Goal: Task Accomplishment & Management: Manage account settings

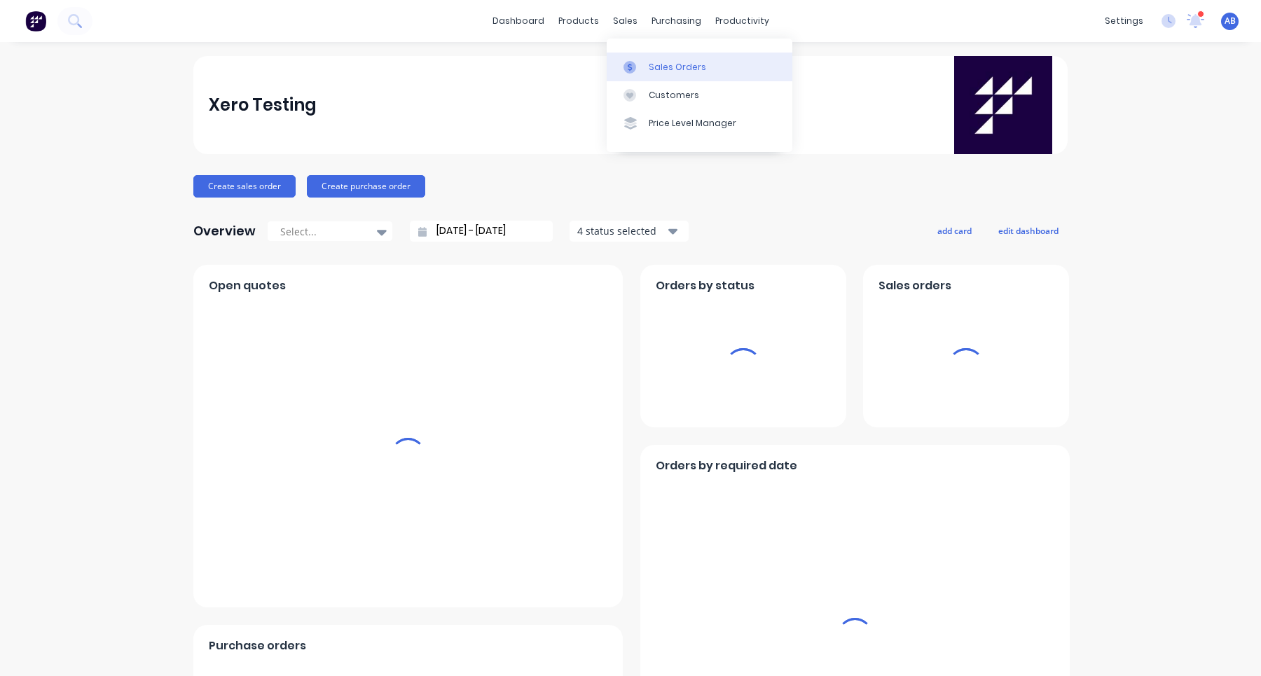
click at [664, 69] on div "Sales Orders" at bounding box center [677, 67] width 57 height 13
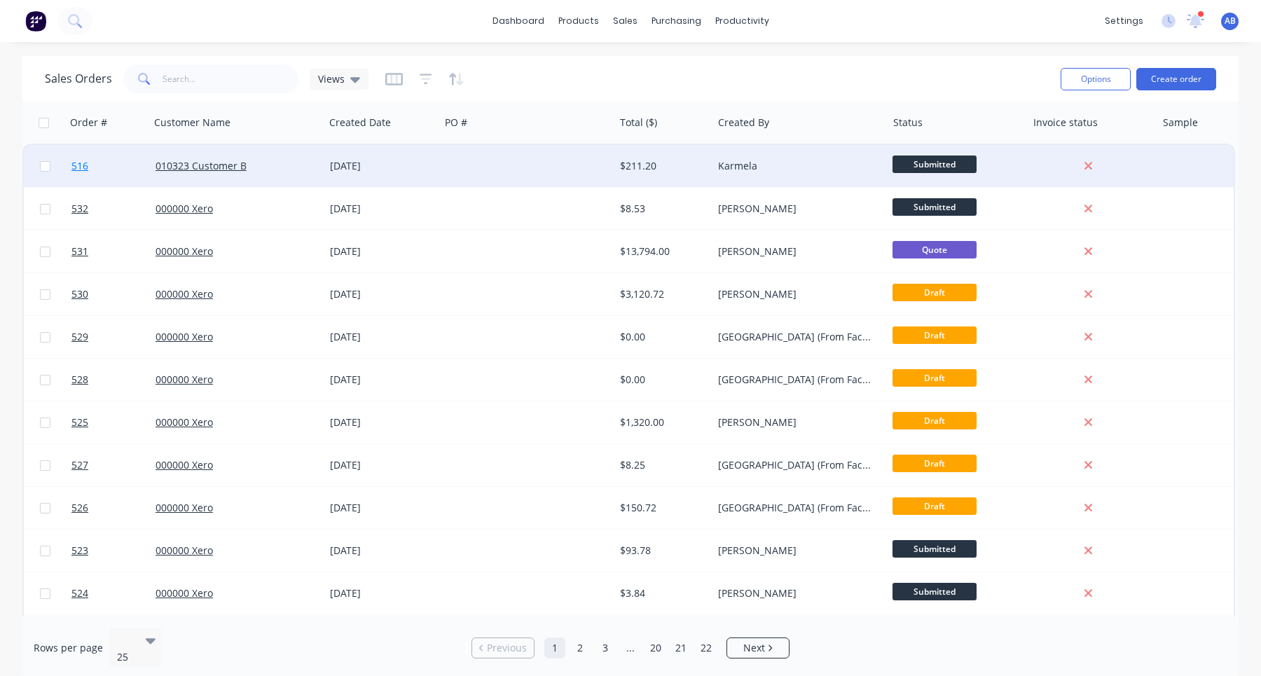
click at [80, 165] on span "516" at bounding box center [79, 166] width 17 height 14
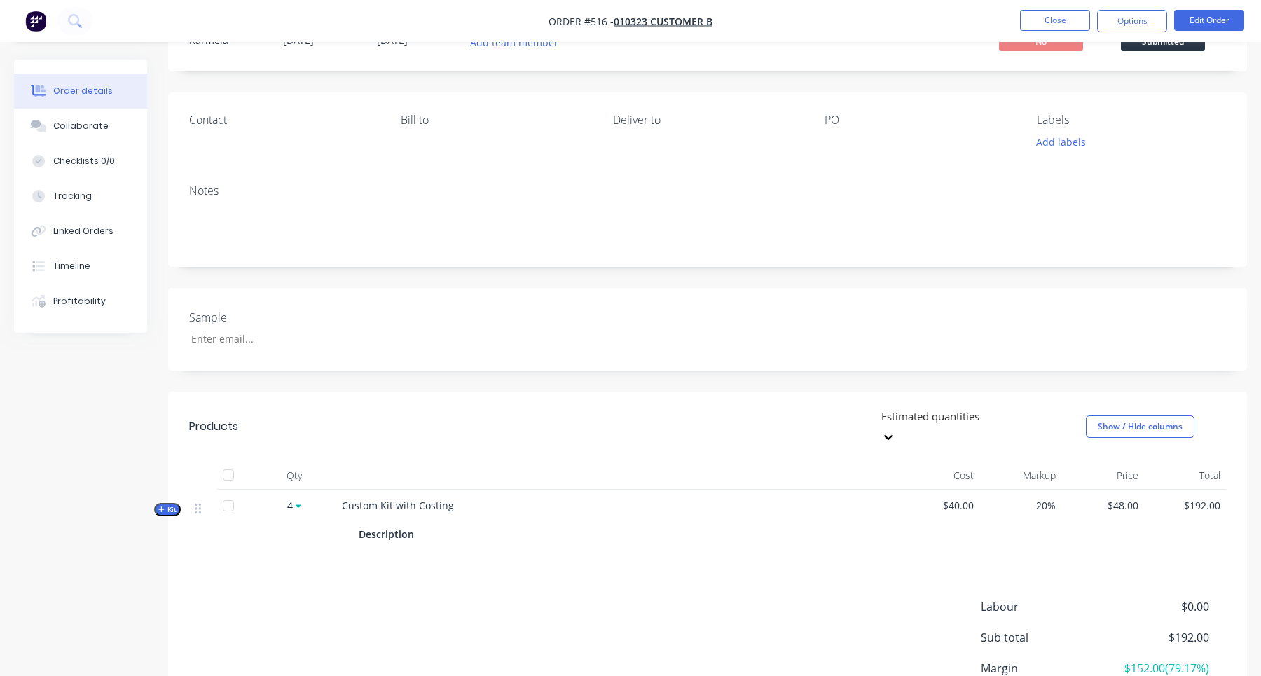
scroll to position [170, 0]
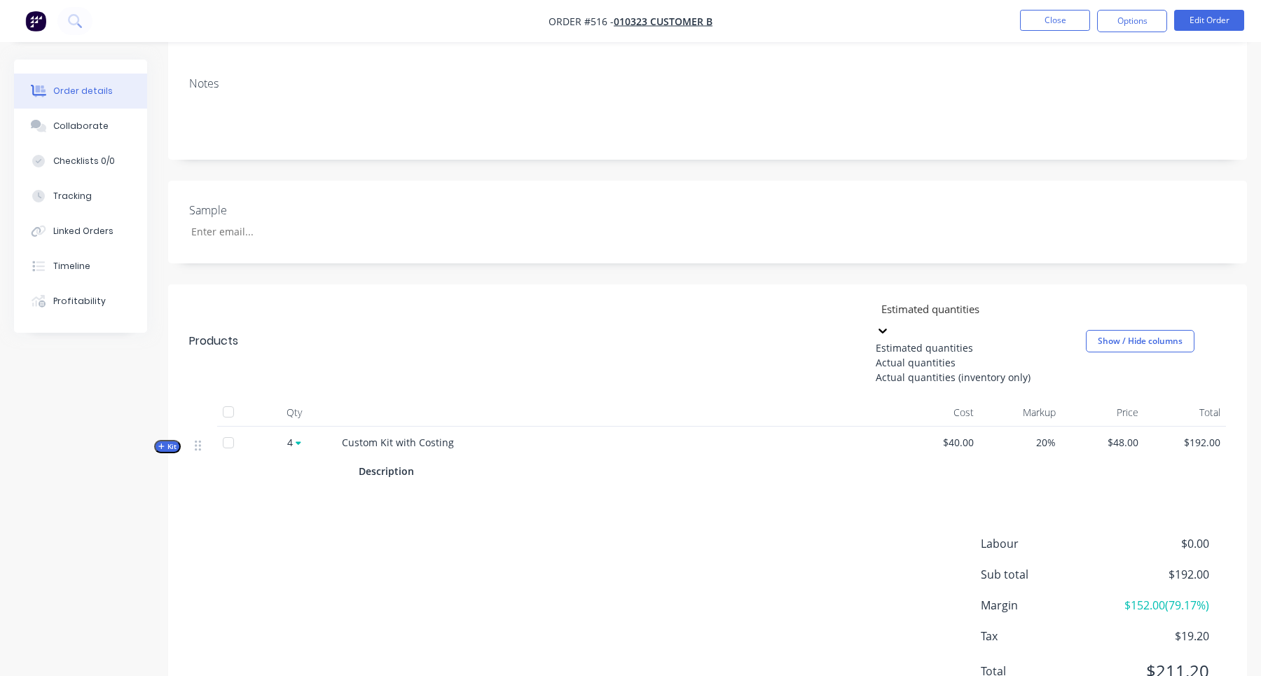
click at [958, 305] on div at bounding box center [981, 309] width 202 height 18
click at [952, 385] on div "Actual quantities (inventory only)" at bounding box center [981, 377] width 210 height 15
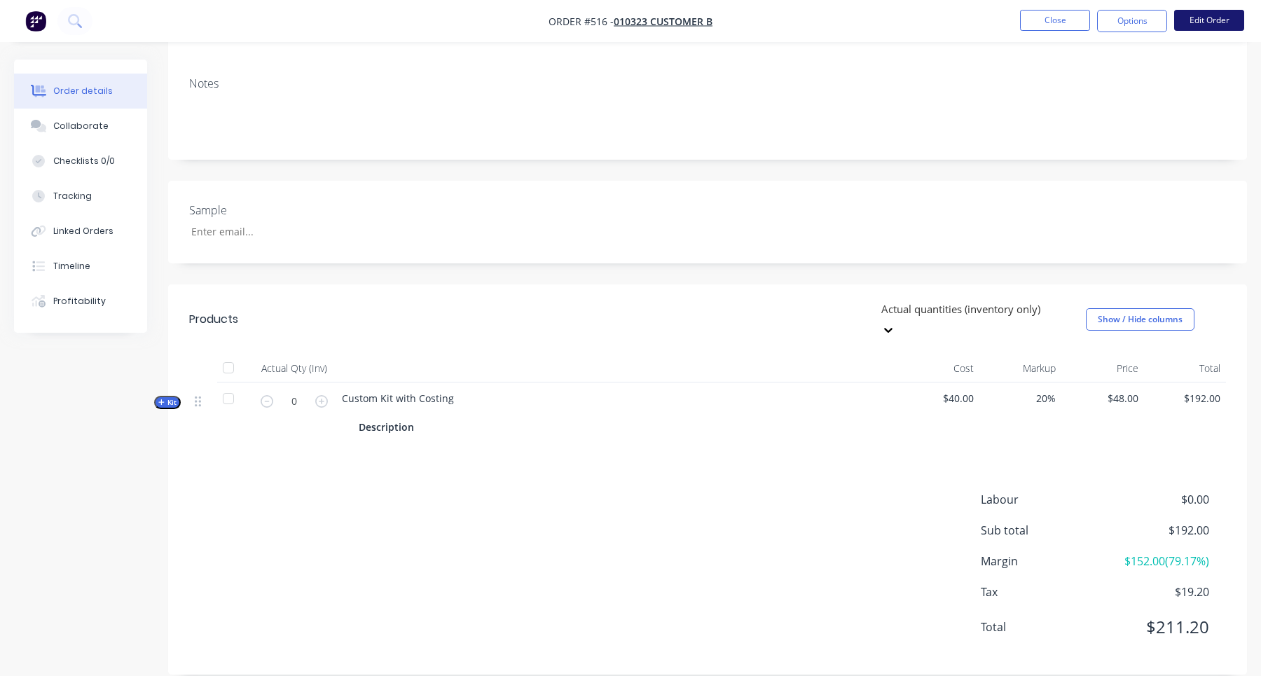
click at [1190, 25] on button "Edit Order" at bounding box center [1209, 20] width 70 height 21
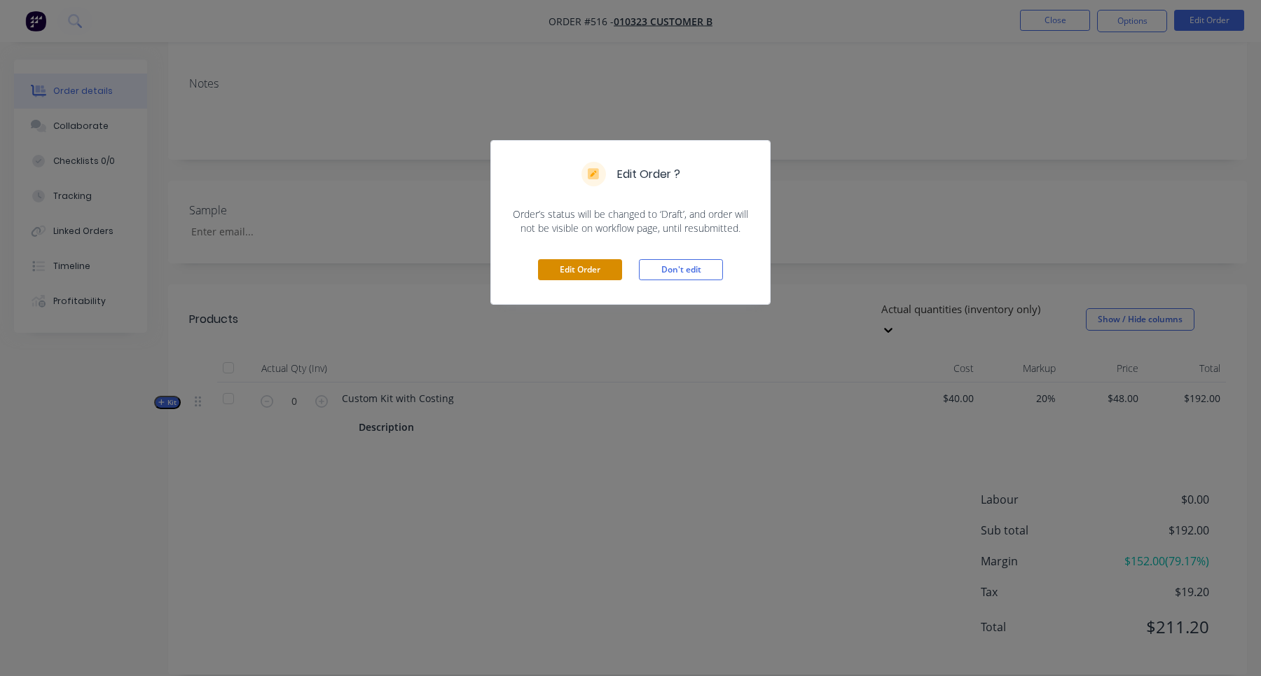
click at [593, 263] on button "Edit Order" at bounding box center [580, 269] width 84 height 21
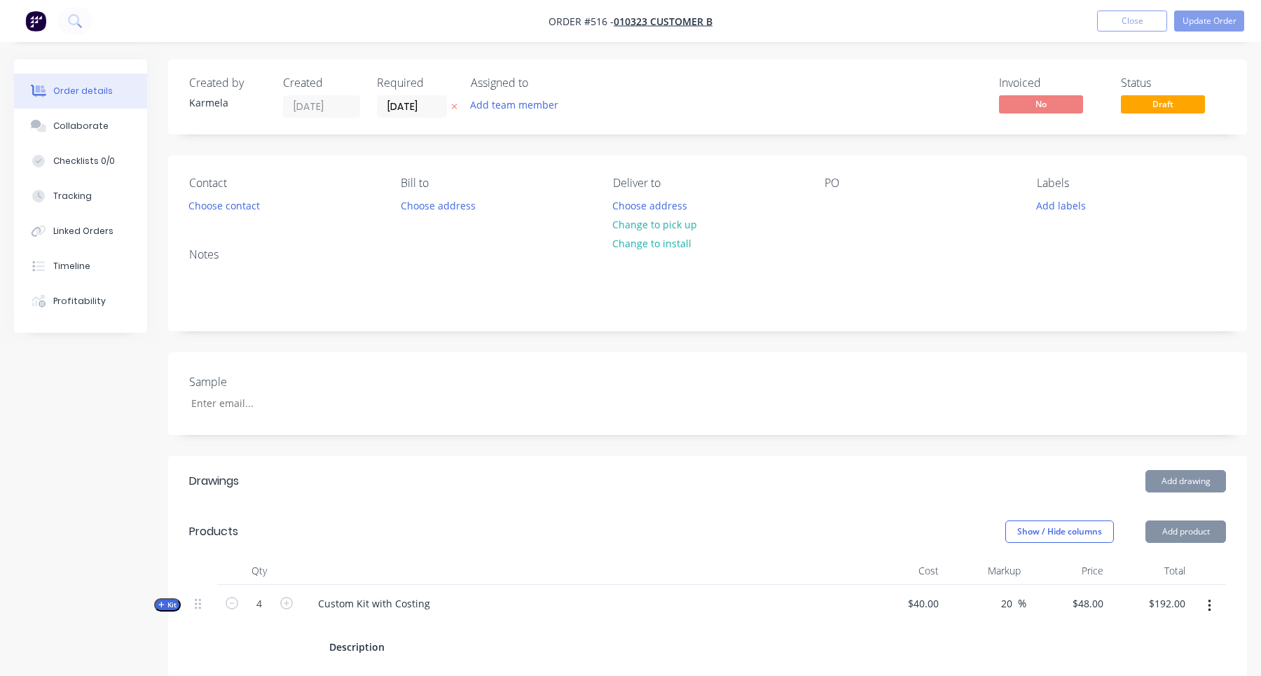
scroll to position [393, 0]
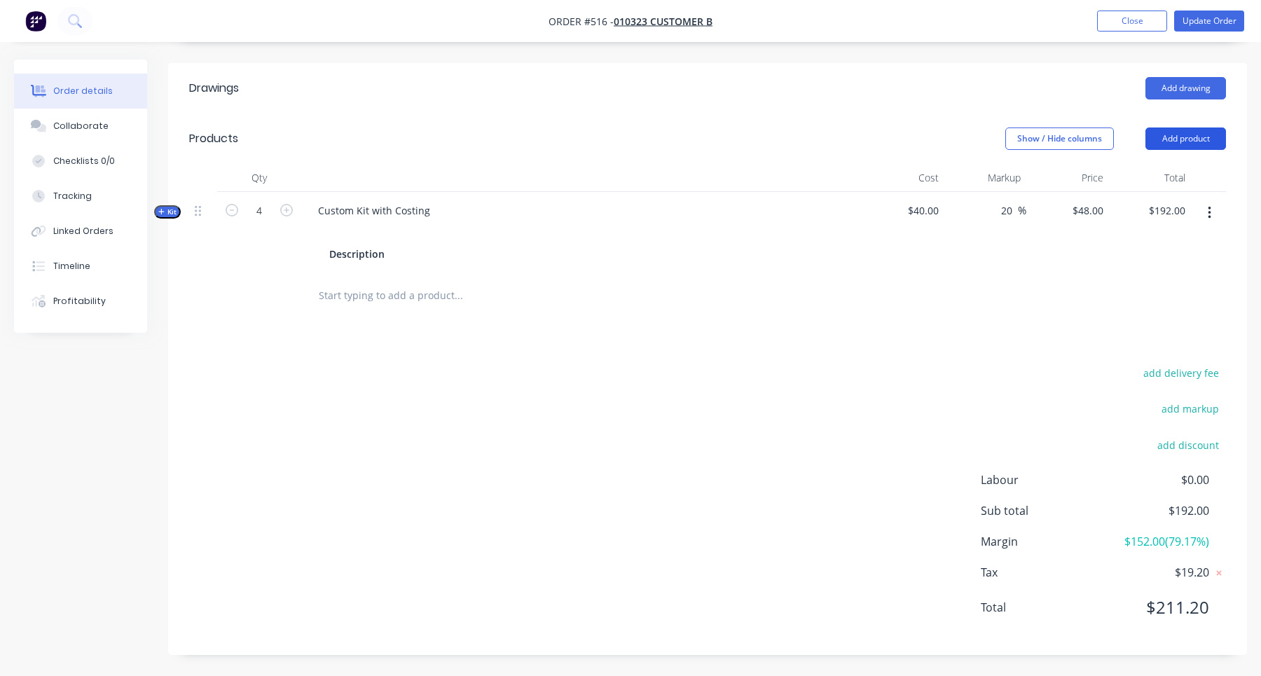
click at [1181, 139] on button "Add product" at bounding box center [1185, 139] width 81 height 22
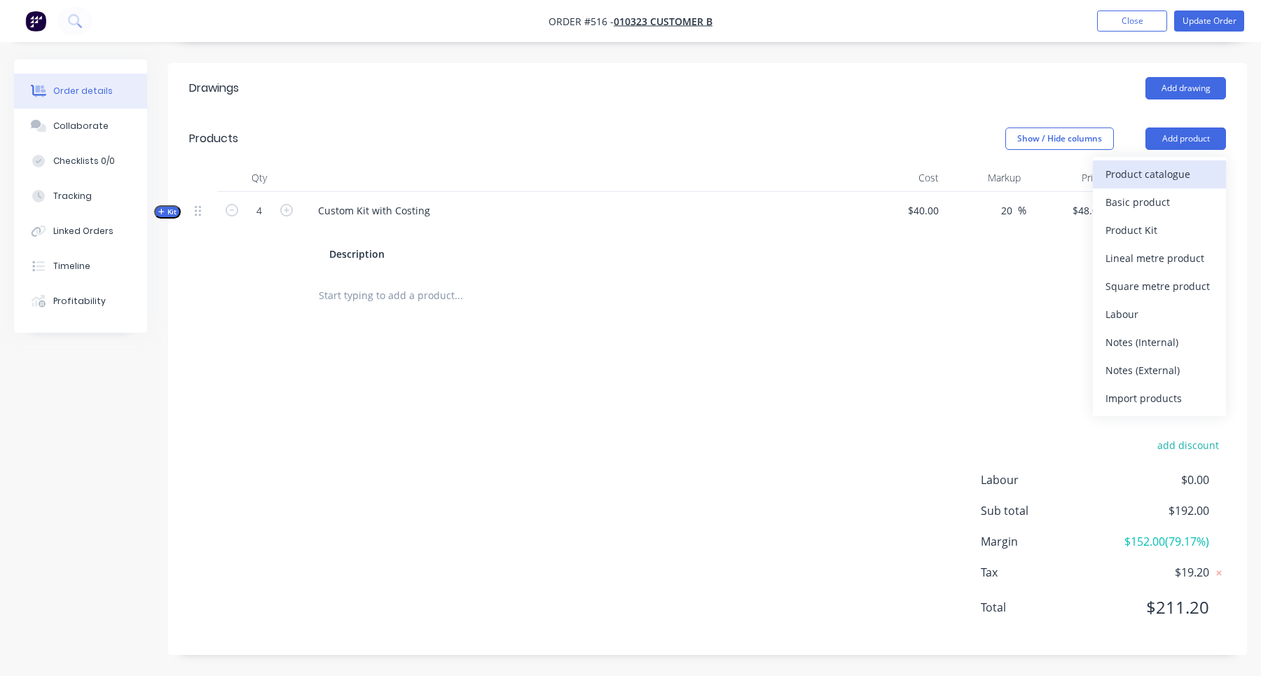
click at [1164, 165] on div "Product catalogue" at bounding box center [1160, 174] width 108 height 20
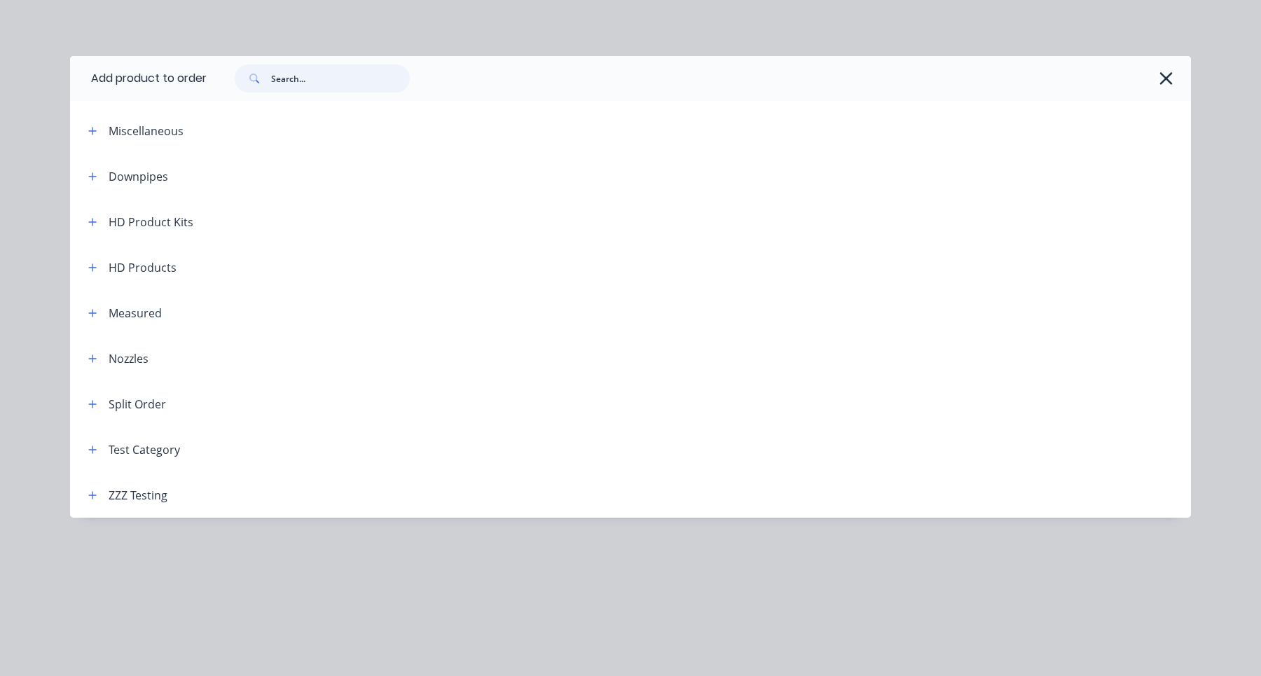
click at [318, 80] on input "text" at bounding box center [340, 78] width 139 height 28
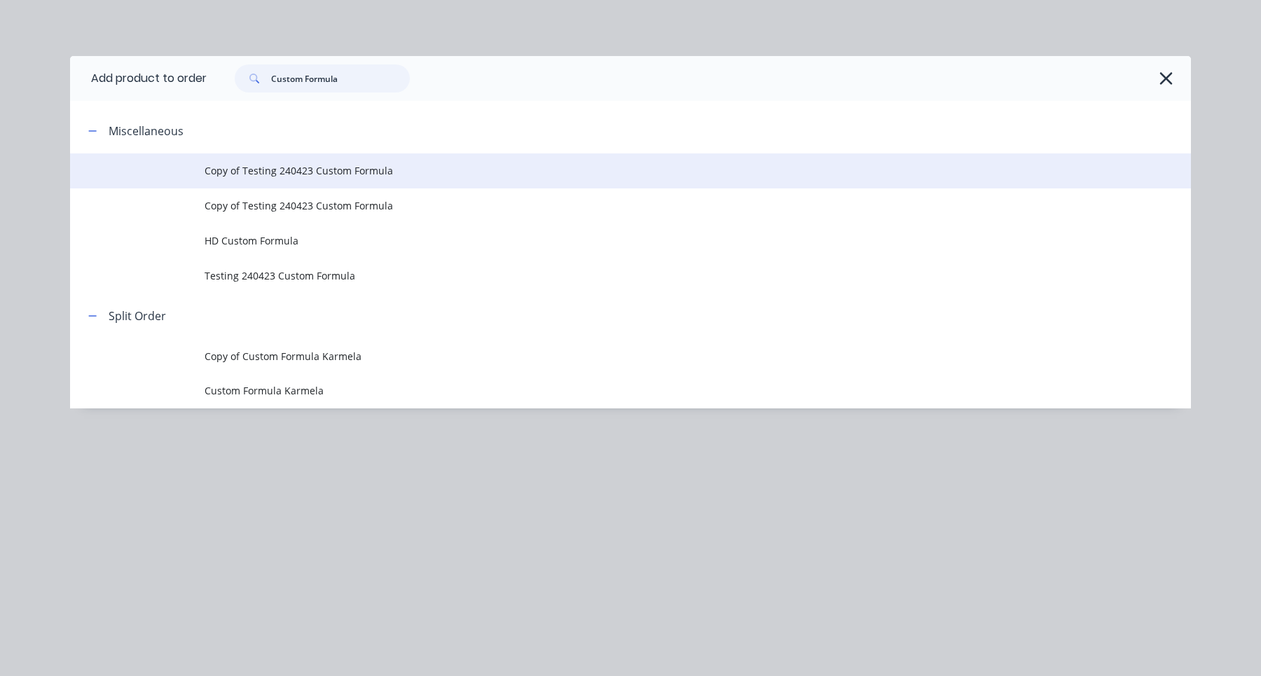
type input "Custom Formula"
click at [356, 180] on td "Copy of Testing 240423 Custom Formula" at bounding box center [698, 170] width 986 height 35
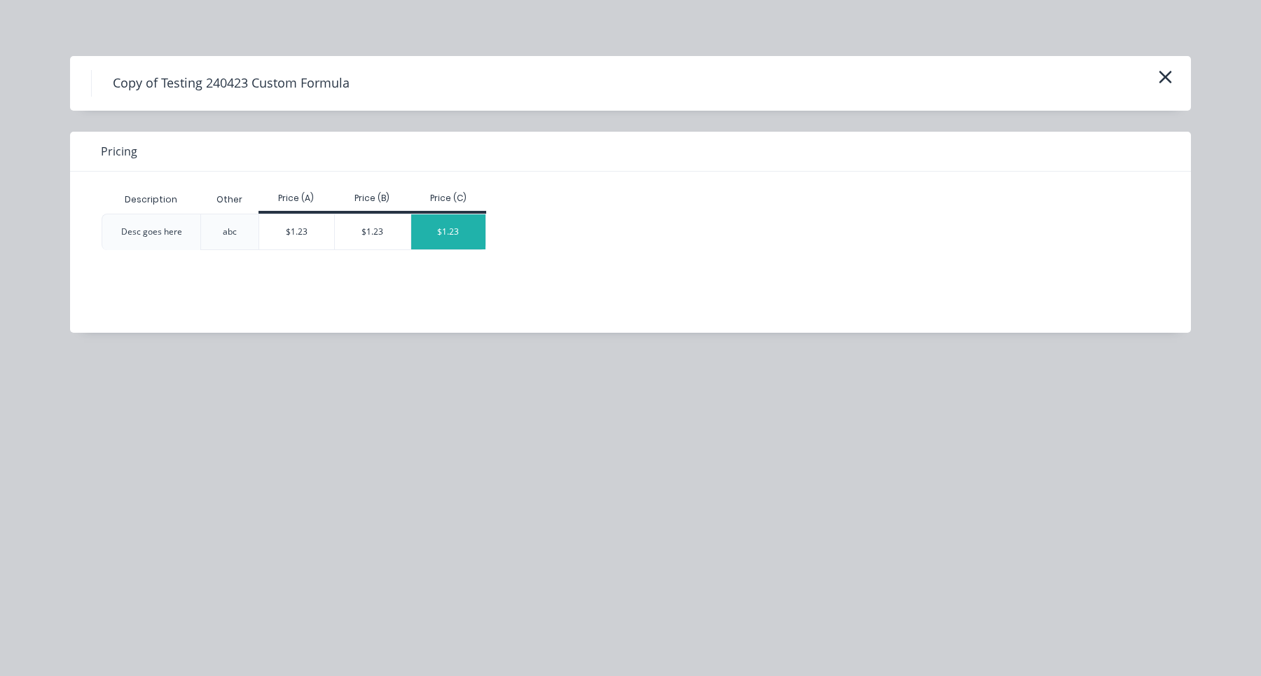
click at [429, 228] on div "$1.23" at bounding box center [448, 231] width 75 height 35
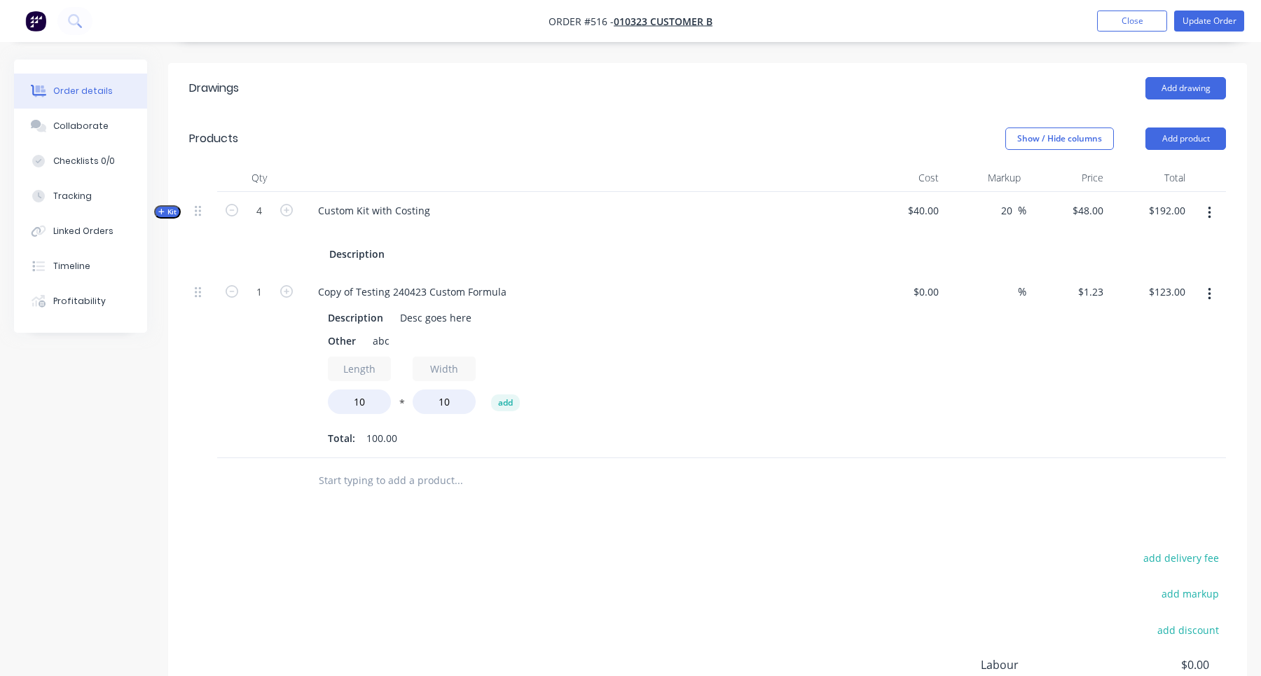
click at [164, 209] on icon "button" at bounding box center [161, 211] width 6 height 7
